Goal: Navigation & Orientation: Go to known website

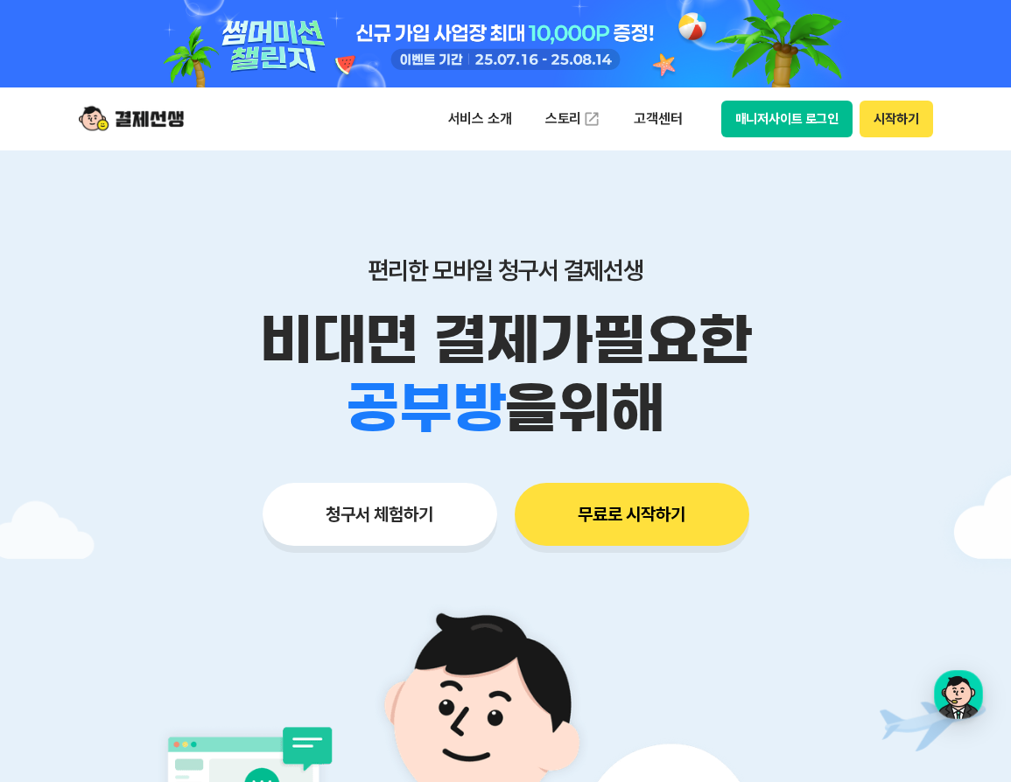
click at [891, 119] on button "시작하기" at bounding box center [895, 119] width 73 height 37
click at [809, 123] on button "매니저사이트 로그인" at bounding box center [787, 119] width 132 height 37
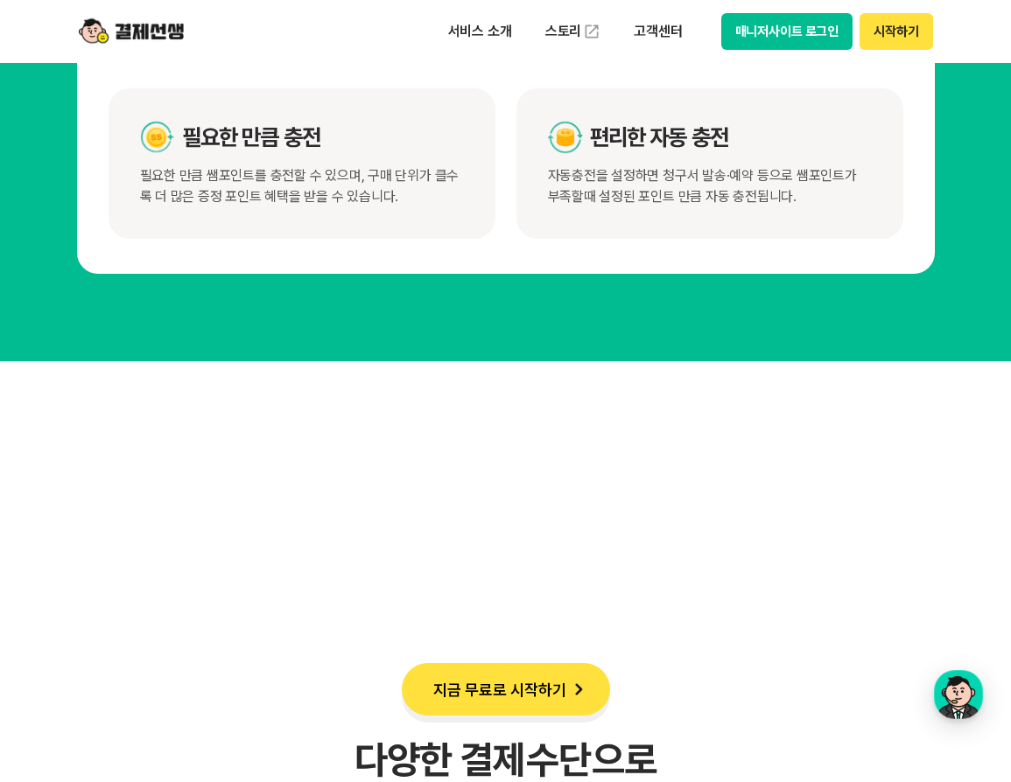
scroll to position [9734, 0]
